Goal: Navigation & Orientation: Understand site structure

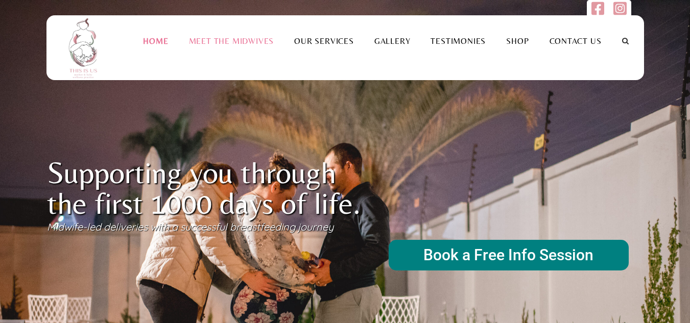
click at [223, 39] on link "Meet the Midwives" at bounding box center [232, 41] width 106 height 10
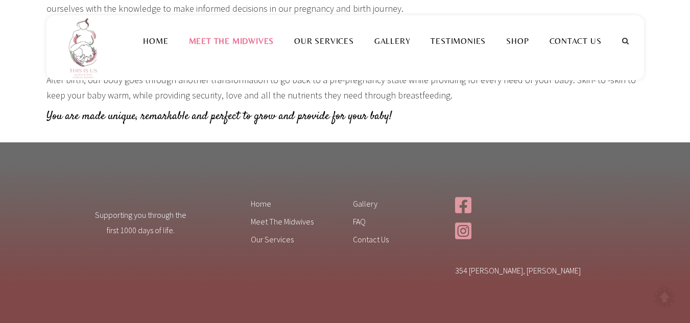
scroll to position [1238, 0]
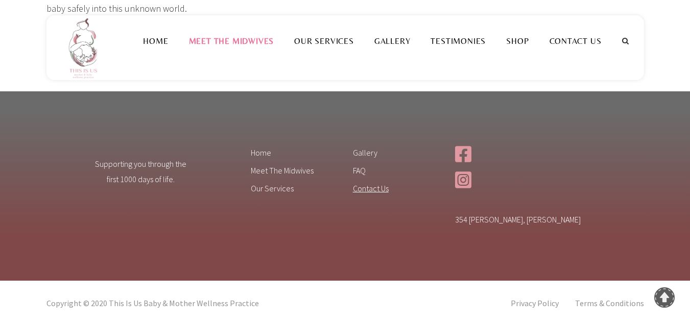
click at [366, 190] on link "Contact Us" at bounding box center [396, 190] width 87 height 16
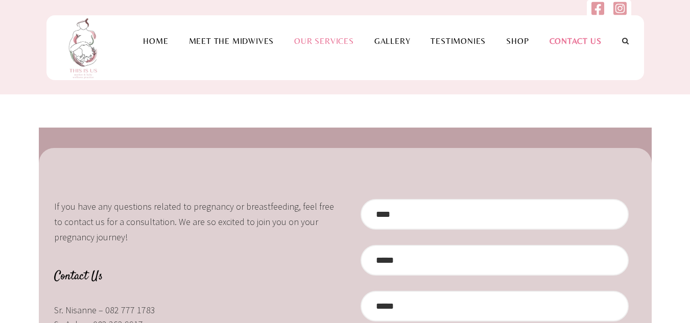
click at [335, 40] on link "Our Services" at bounding box center [324, 41] width 80 height 10
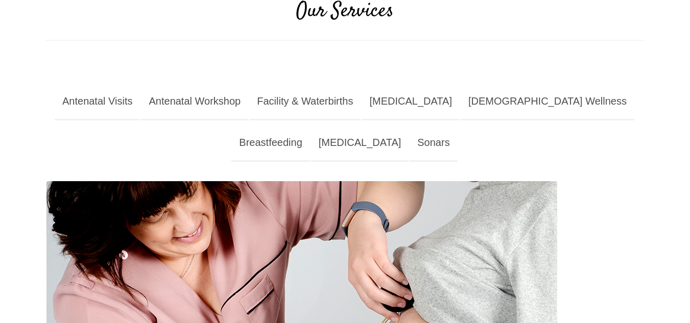
scroll to position [153, 0]
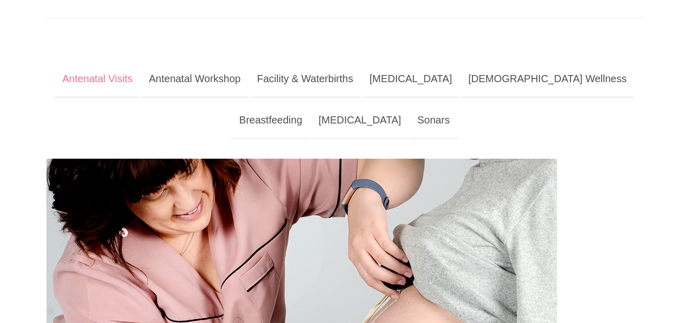
click at [118, 75] on link "Antenatal Visits" at bounding box center [98, 79] width 86 height 37
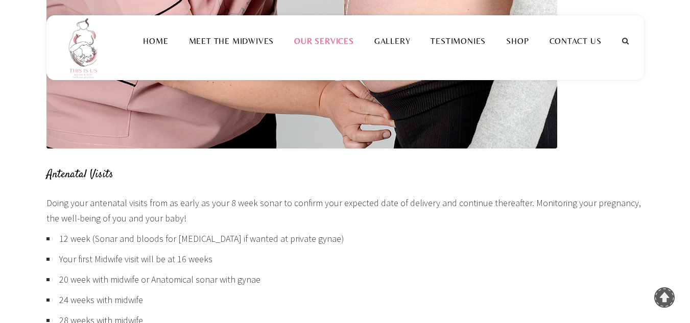
scroll to position [358, 0]
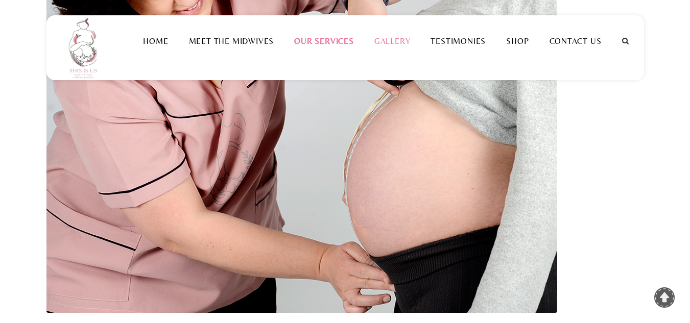
click at [399, 41] on link "Gallery" at bounding box center [392, 41] width 57 height 10
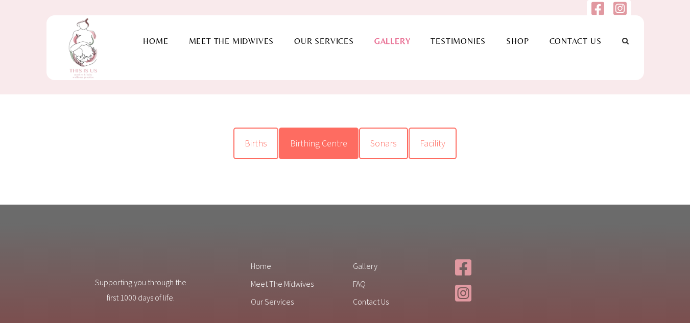
click at [316, 146] on span "Birthing Centre" at bounding box center [318, 143] width 57 height 12
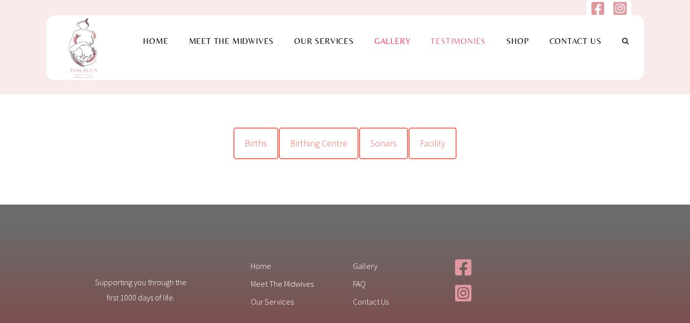
click at [462, 39] on link "Testimonies" at bounding box center [459, 41] width 76 height 10
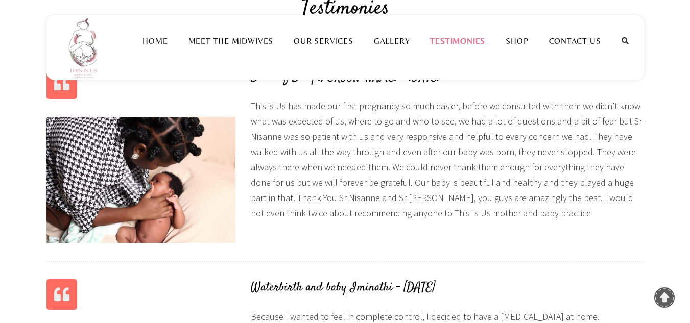
scroll to position [102, 0]
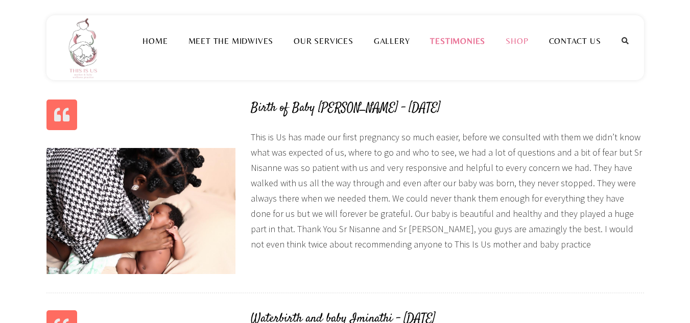
click at [514, 41] on link "Shop" at bounding box center [517, 41] width 43 height 10
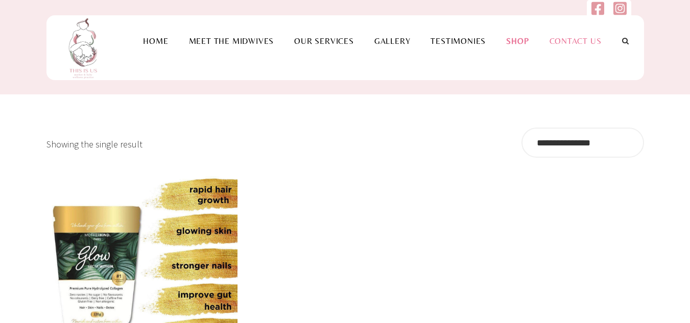
click at [581, 41] on link "Contact Us" at bounding box center [576, 41] width 73 height 10
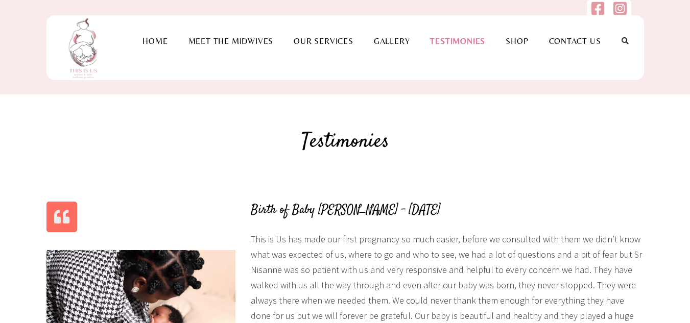
scroll to position [102, 0]
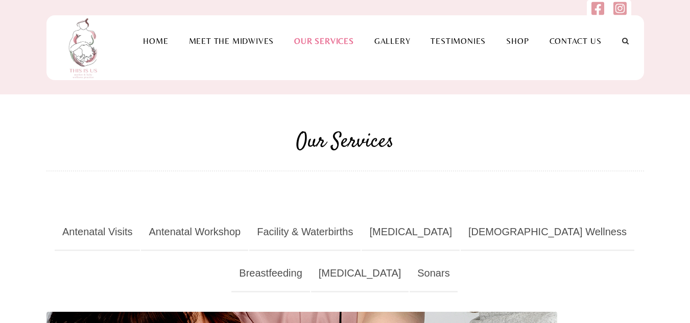
scroll to position [358, 0]
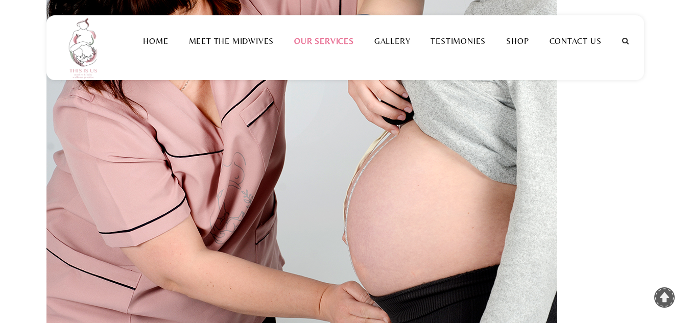
scroll to position [51, 0]
